Goal: Navigation & Orientation: Find specific page/section

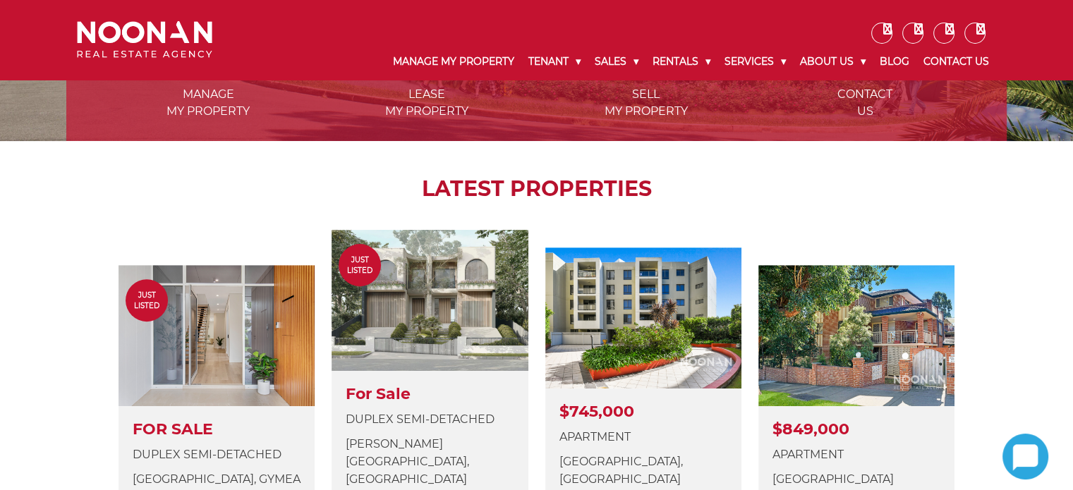
scroll to position [141, 0]
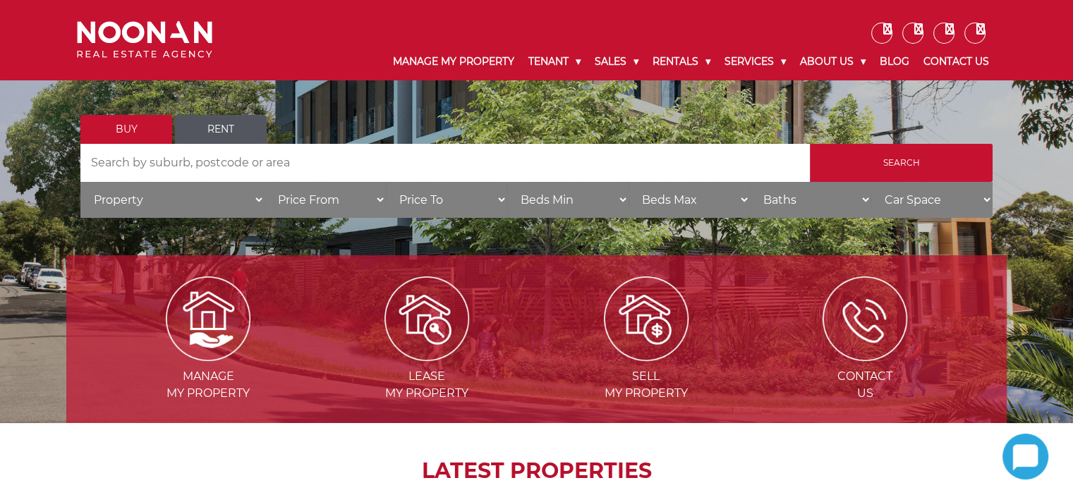
drag, startPoint x: 1082, startPoint y: 284, endPoint x: 838, endPoint y: 222, distance: 252.6
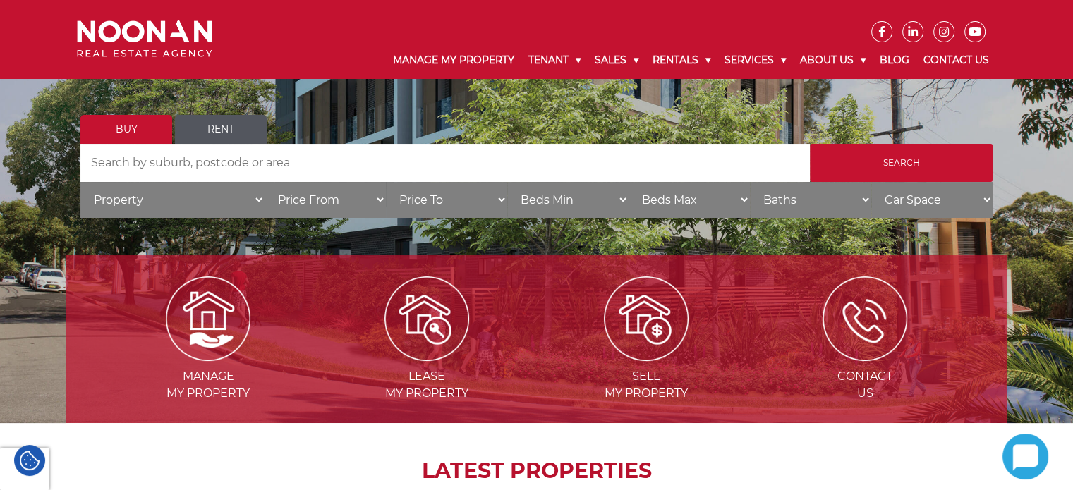
click at [160, 37] on img at bounding box center [144, 38] width 135 height 37
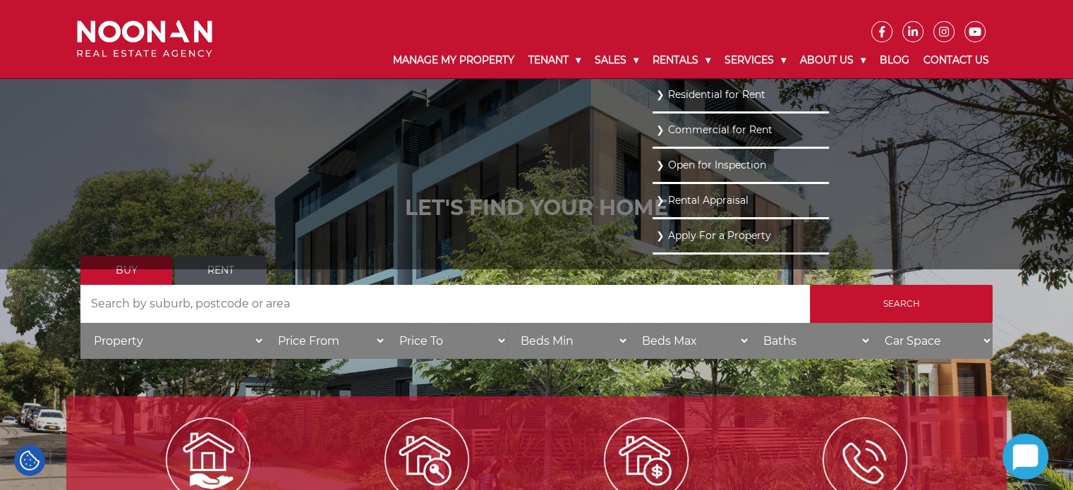
click at [677, 92] on link "Residential for Rent" at bounding box center [740, 94] width 169 height 19
